Goal: Find contact information: Find contact information

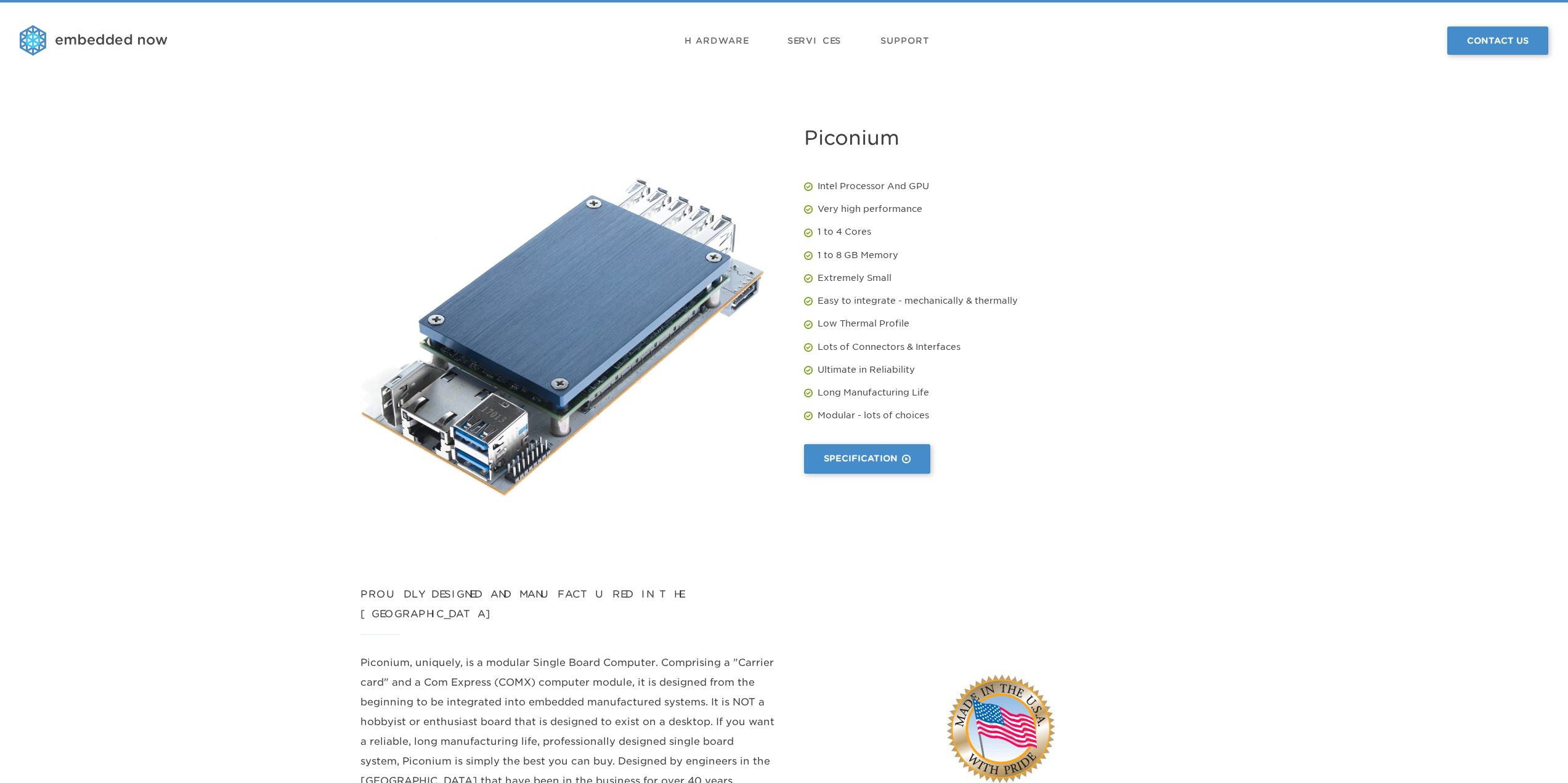
click at [153, 43] on img at bounding box center [93, 41] width 148 height 31
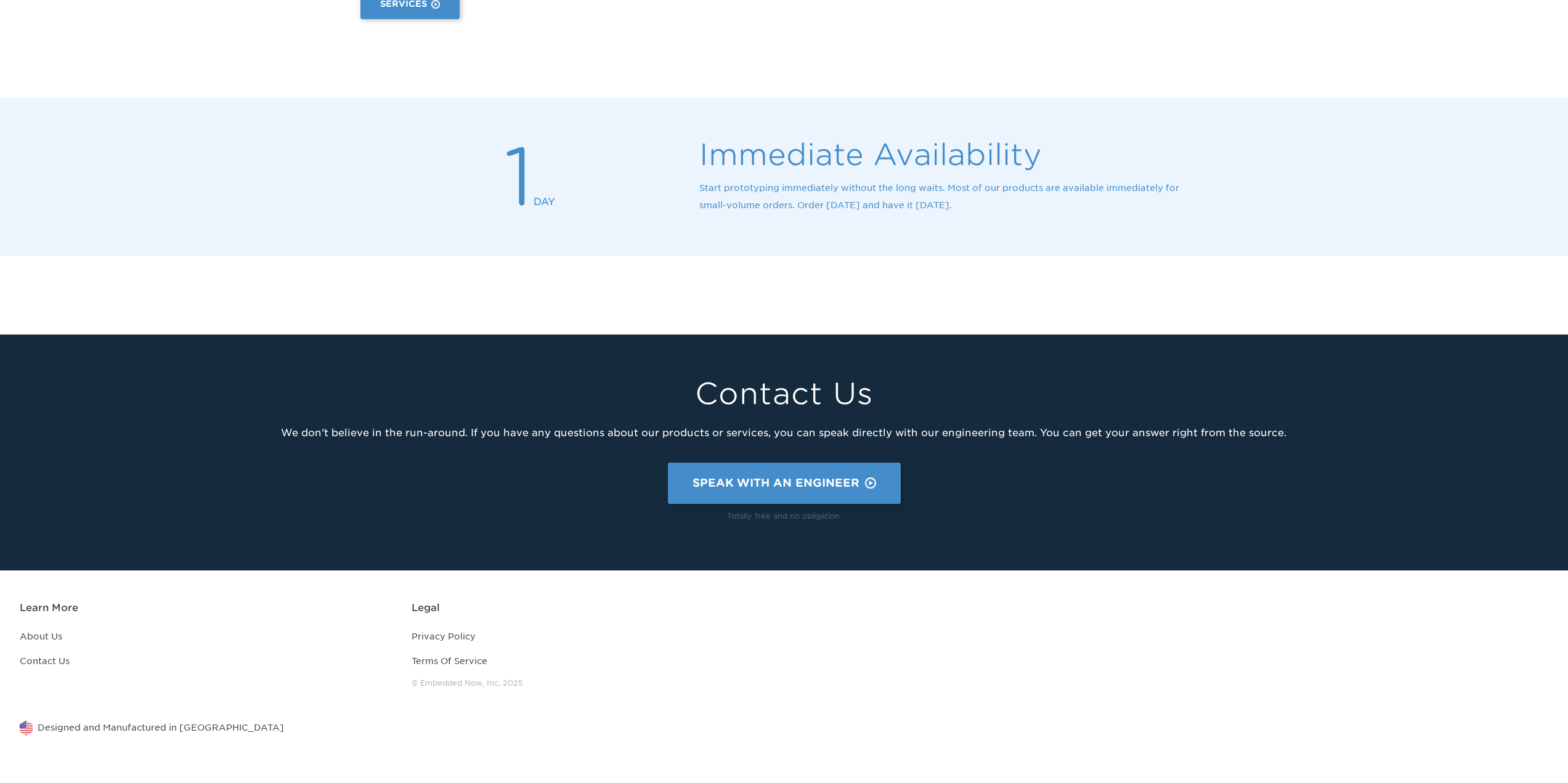
scroll to position [1423, 0]
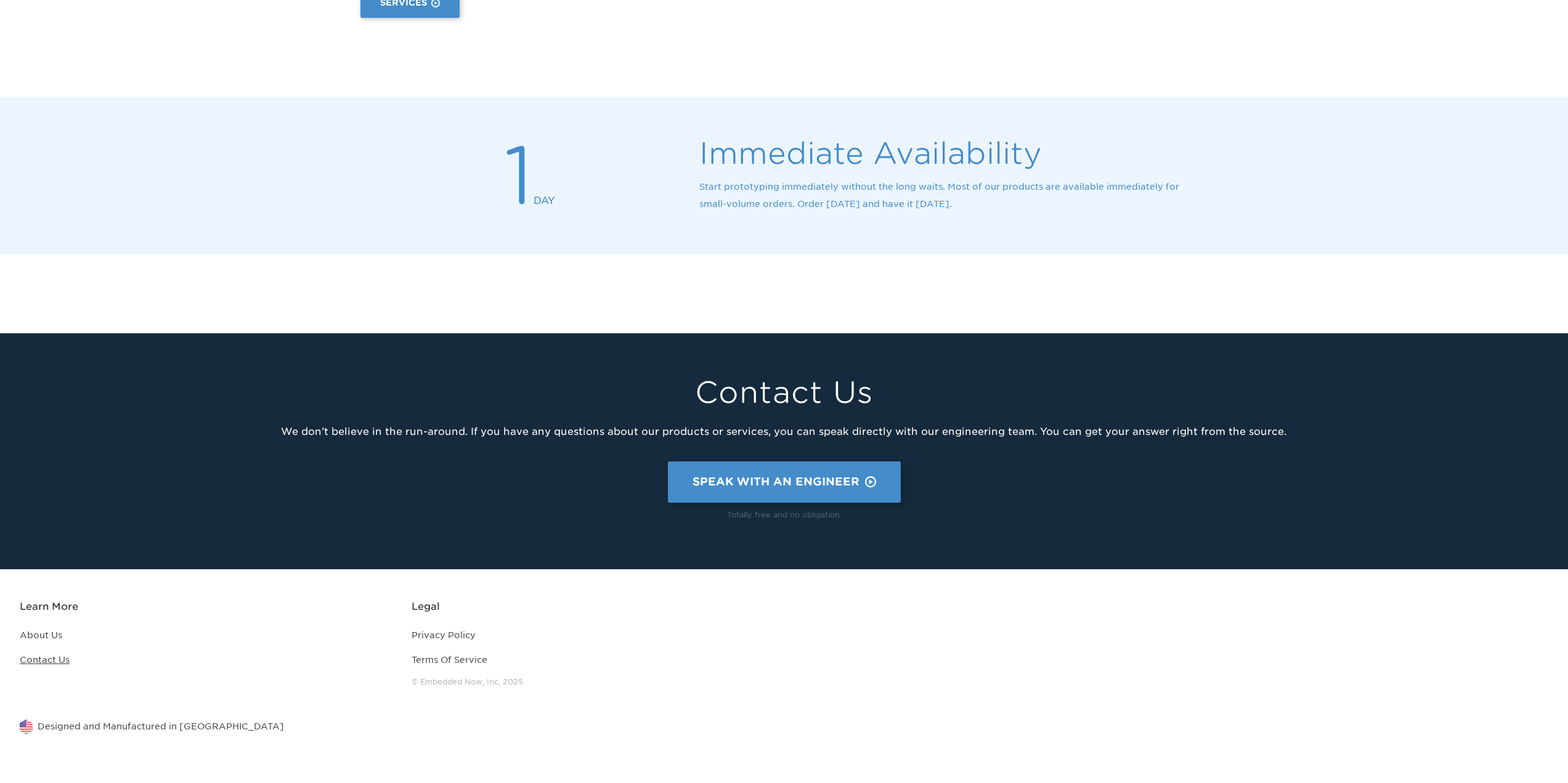
click at [25, 661] on link "Contact Us" at bounding box center [45, 660] width 50 height 10
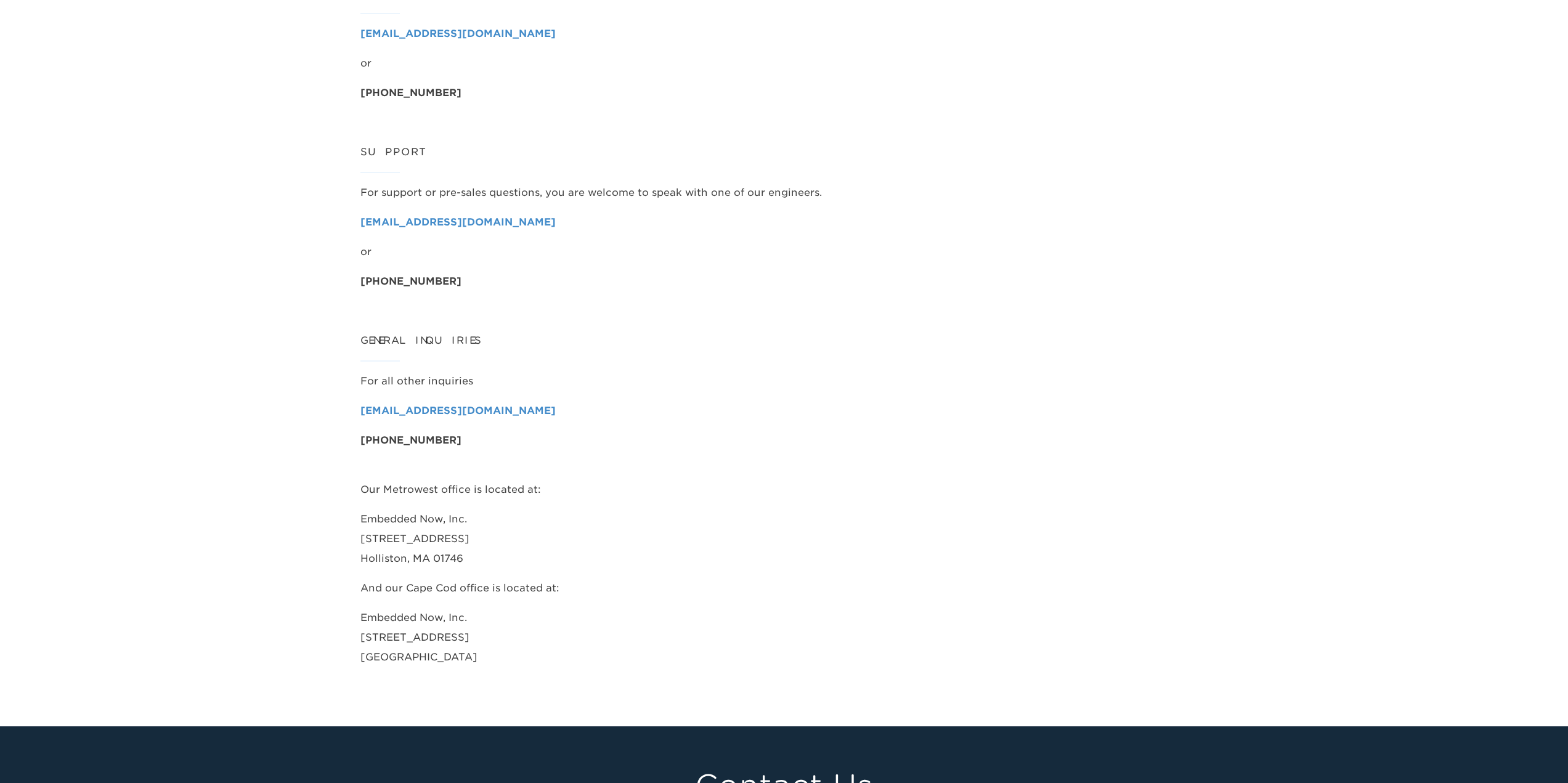
scroll to position [185, 0]
